Goal: Transaction & Acquisition: Purchase product/service

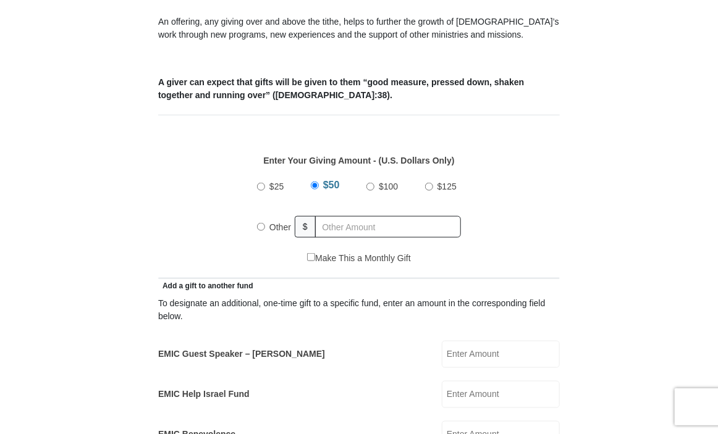
scroll to position [512, 0]
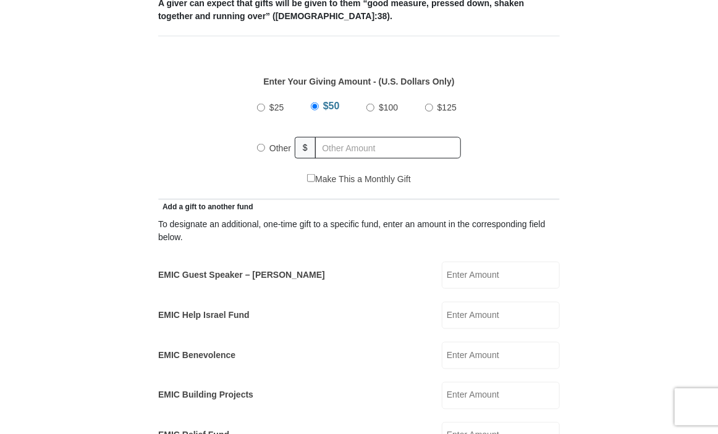
click at [457, 271] on input "EMIC Guest Speaker – [PERSON_NAME]" at bounding box center [501, 275] width 118 height 27
click at [370, 106] on input "$100" at bounding box center [370, 108] width 8 height 8
radio input "true"
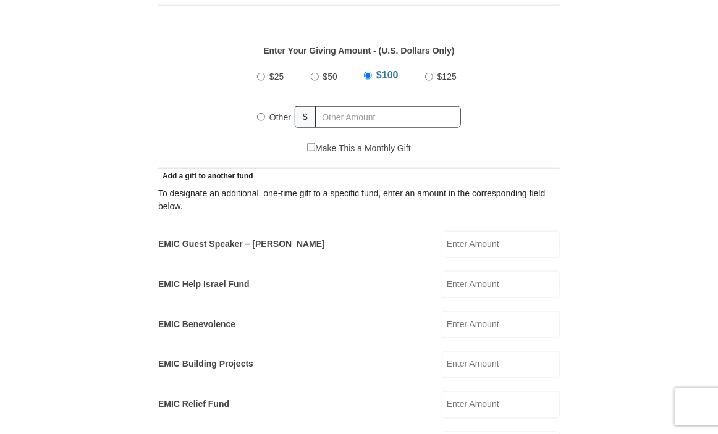
scroll to position [539, 0]
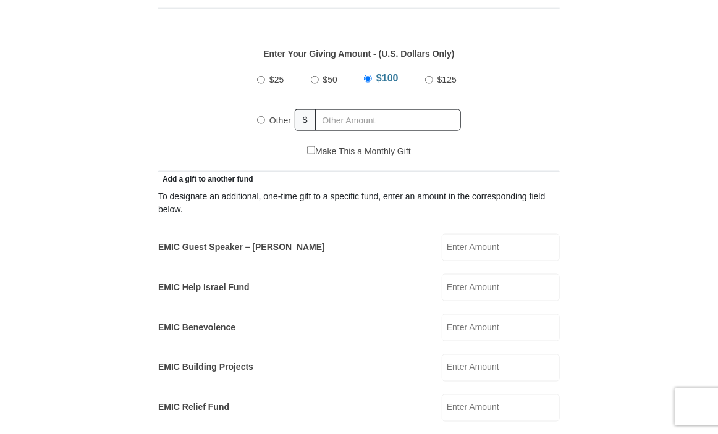
click at [452, 244] on input "EMIC Guest Speaker – [PERSON_NAME]" at bounding box center [501, 247] width 118 height 27
type input "50.00"
click at [258, 119] on input "Other" at bounding box center [261, 120] width 8 height 8
radio input "true"
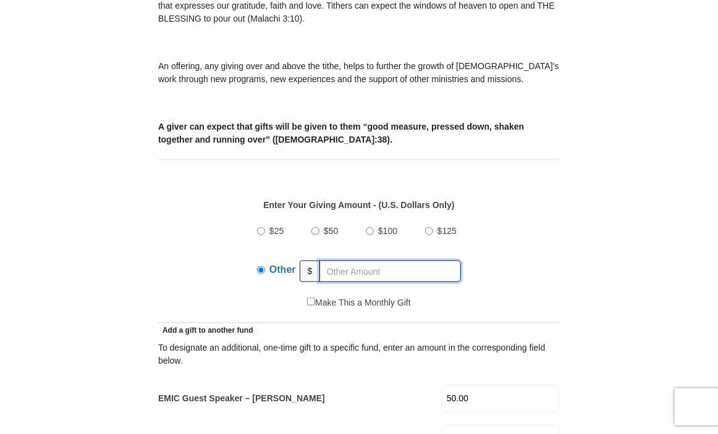
scroll to position [431, 0]
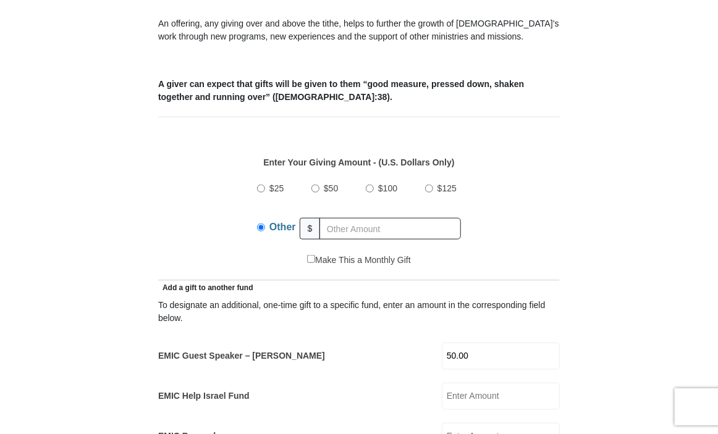
click at [370, 186] on input "$100" at bounding box center [370, 189] width 8 height 8
radio input "true"
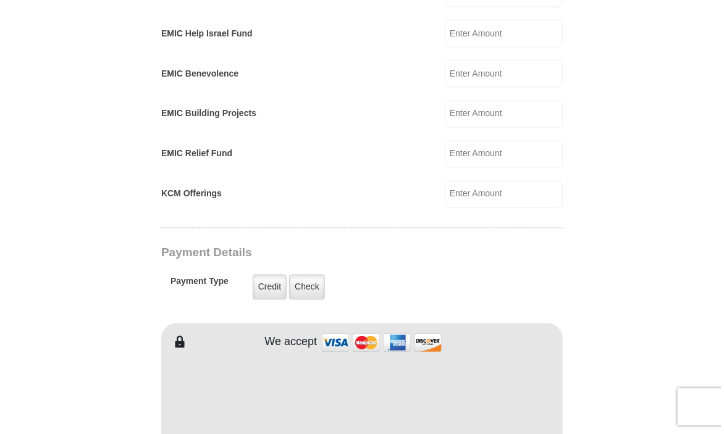
scroll to position [811, 0]
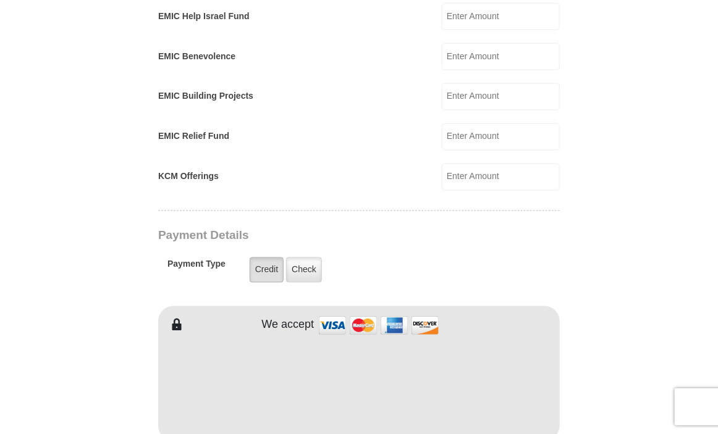
click at [260, 261] on label "Credit" at bounding box center [267, 270] width 34 height 25
click at [0, 0] on input "Credit" at bounding box center [0, 0] width 0 height 0
drag, startPoint x: 717, startPoint y: 140, endPoint x: 725, endPoint y: 116, distance: 24.8
click at [717, 116] on html "[GEOGRAPHIC_DATA][DEMOGRAPHIC_DATA] Online Giving Because of gifts like yours, …" at bounding box center [359, 439] width 718 height 2501
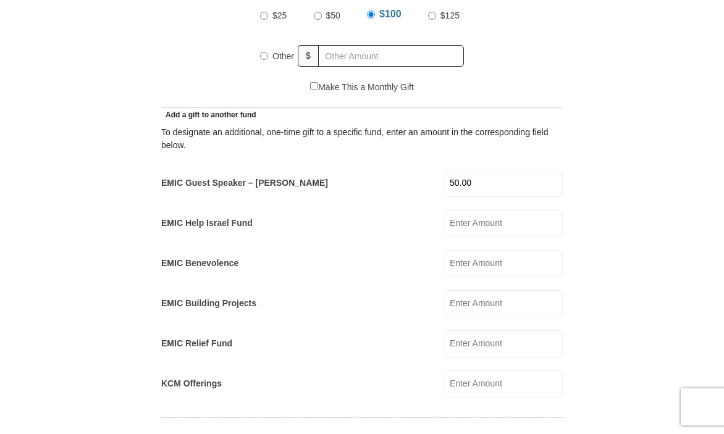
scroll to position [578, 0]
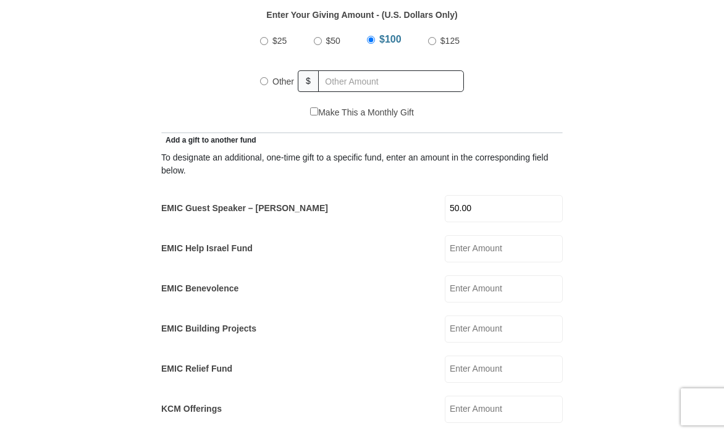
click at [460, 242] on input "EMIC Help Israel Fund" at bounding box center [504, 248] width 118 height 27
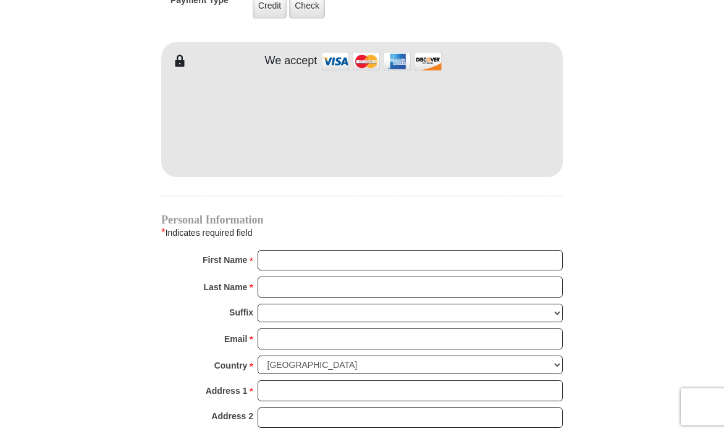
scroll to position [1078, 0]
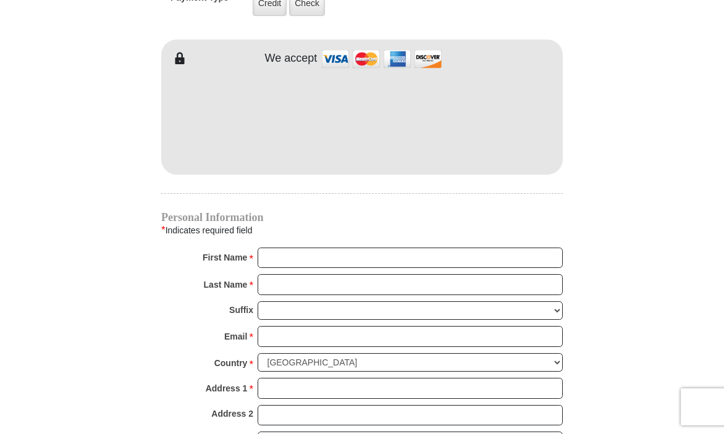
type input "50.00"
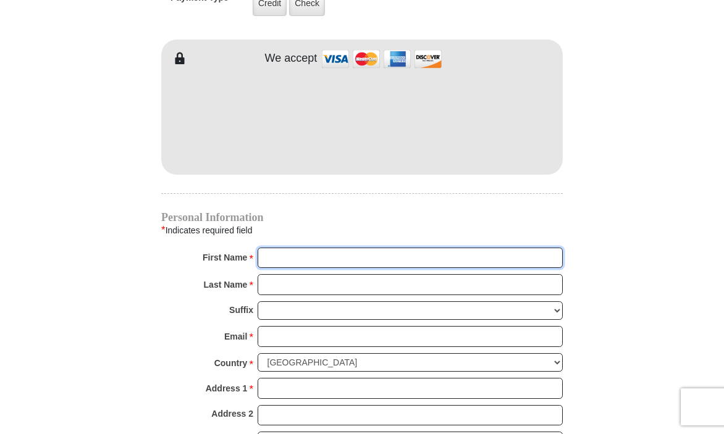
click at [287, 251] on input "First Name *" at bounding box center [410, 258] width 305 height 21
type input "[PERSON_NAME]"
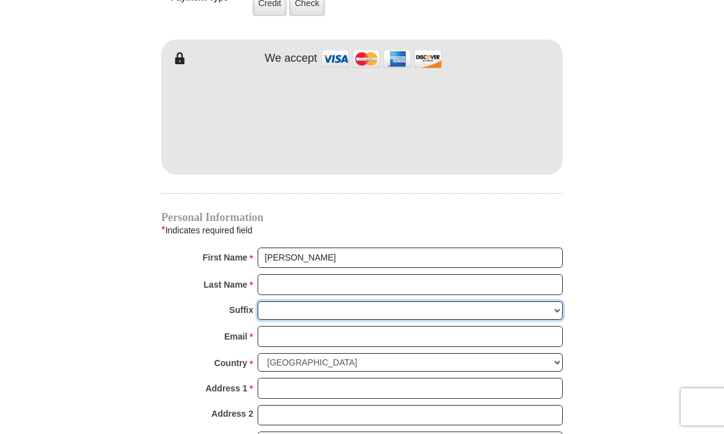
click at [283, 302] on select "[PERSON_NAME] I II III IV V VI" at bounding box center [410, 311] width 305 height 19
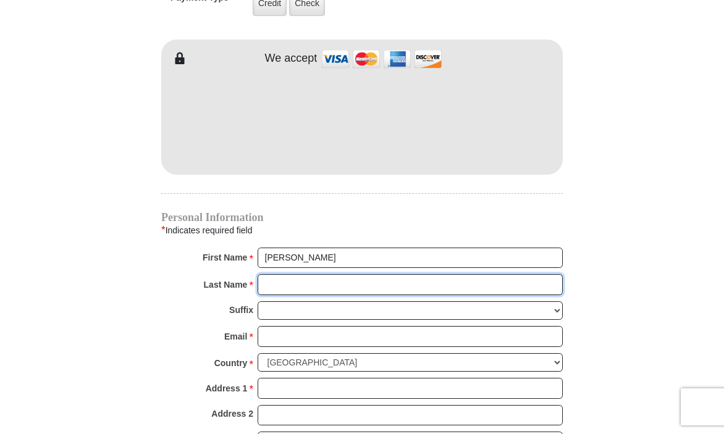
click at [263, 279] on input "Last Name *" at bounding box center [410, 284] width 305 height 21
type input "[PERSON_NAME]"
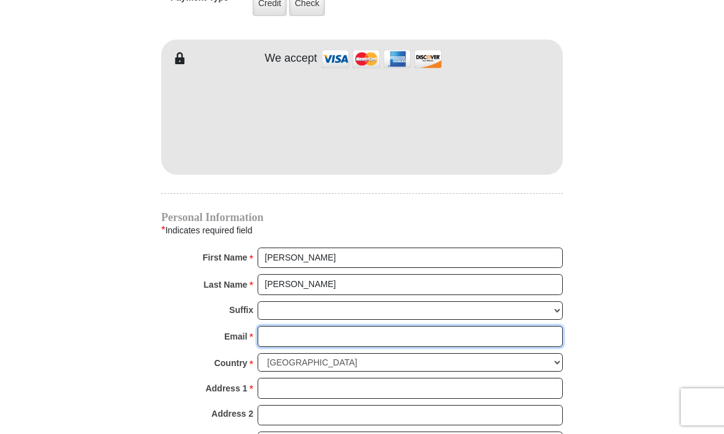
click at [276, 336] on input "Email *" at bounding box center [410, 336] width 305 height 21
type input "[EMAIL_ADDRESS][DOMAIN_NAME]"
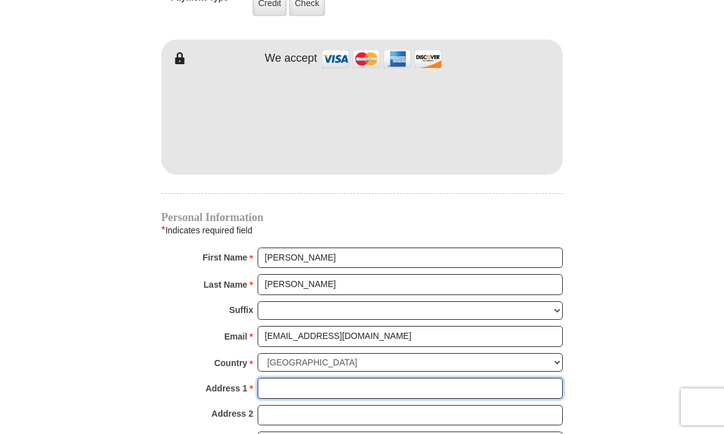
click at [268, 383] on input "Address 1 *" at bounding box center [410, 388] width 305 height 21
type input "[STREET_ADDRESS]"
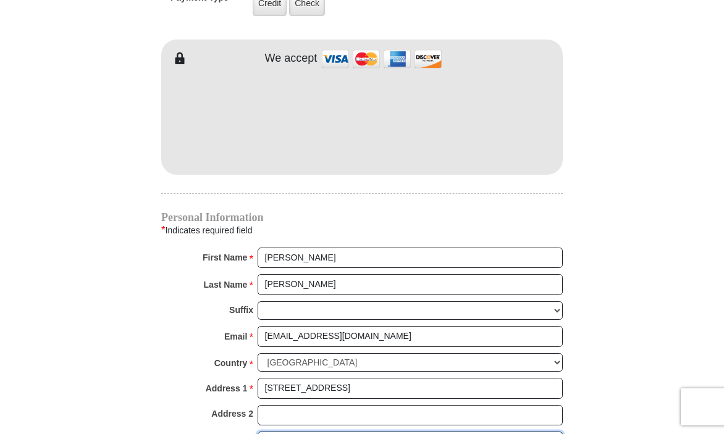
type input "Roswell"
select select "GA"
type input "30075"
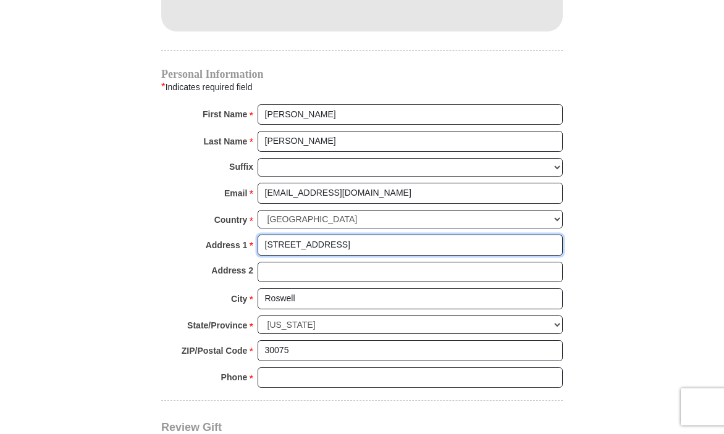
scroll to position [1235, 0]
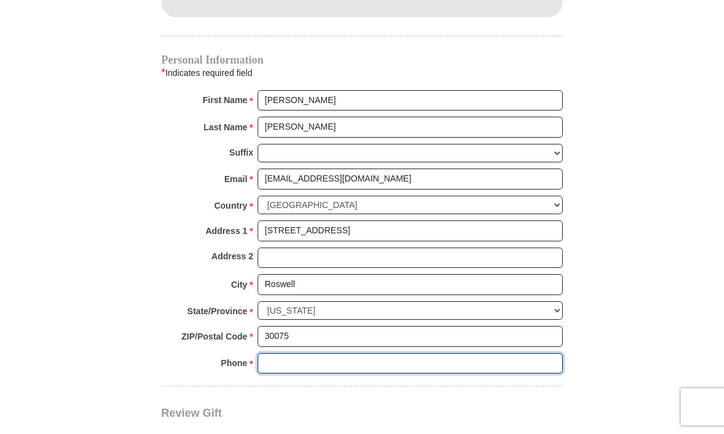
click at [279, 358] on input "Phone * *" at bounding box center [410, 363] width 305 height 21
type input "6785755575"
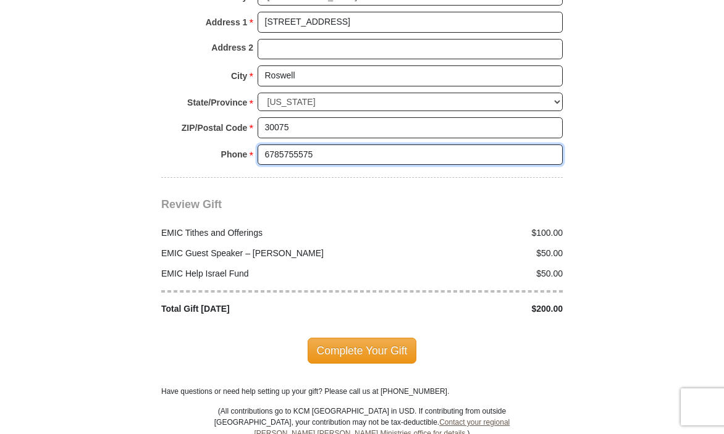
scroll to position [1478, 0]
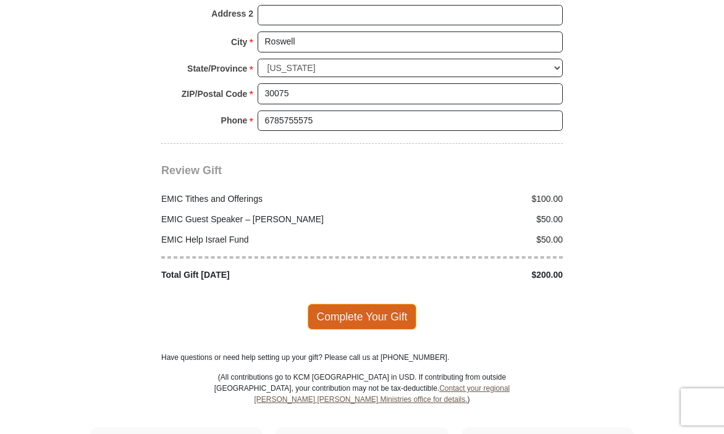
click at [381, 304] on span "Complete Your Gift" at bounding box center [362, 317] width 109 height 26
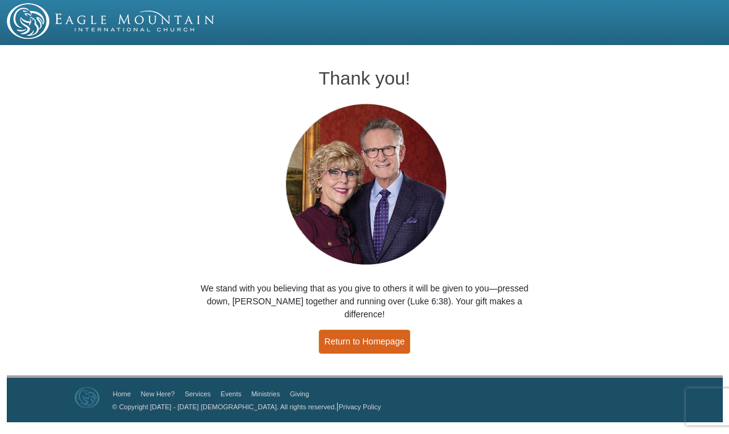
click at [384, 330] on link "Return to Homepage" at bounding box center [364, 342] width 91 height 24
